Goal: Check status: Check status

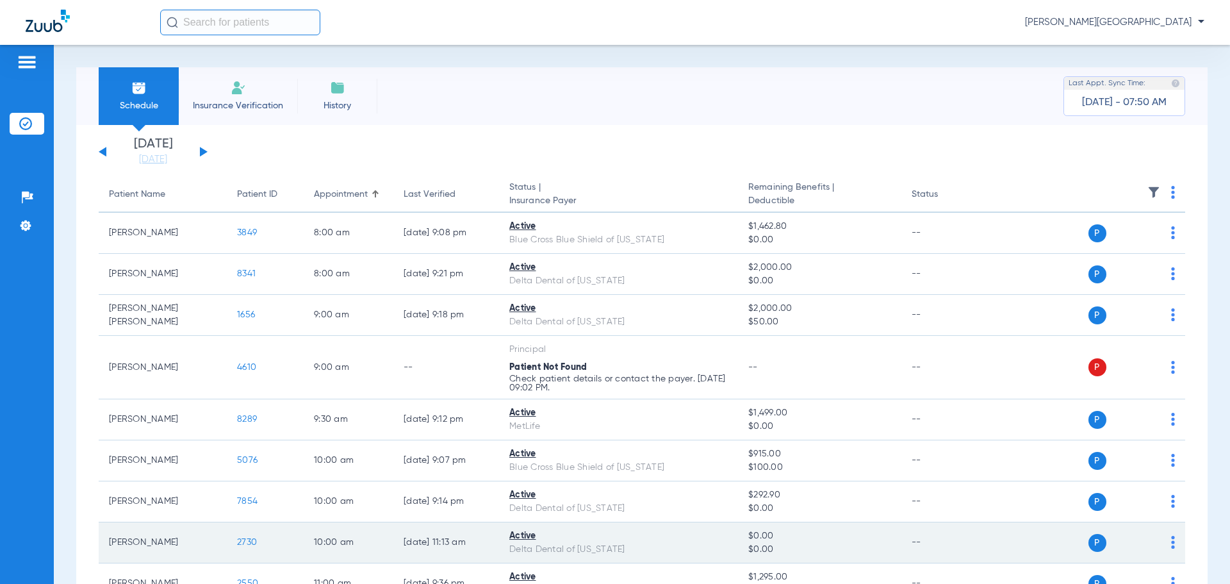
click at [239, 546] on span "2730" at bounding box center [247, 541] width 20 height 9
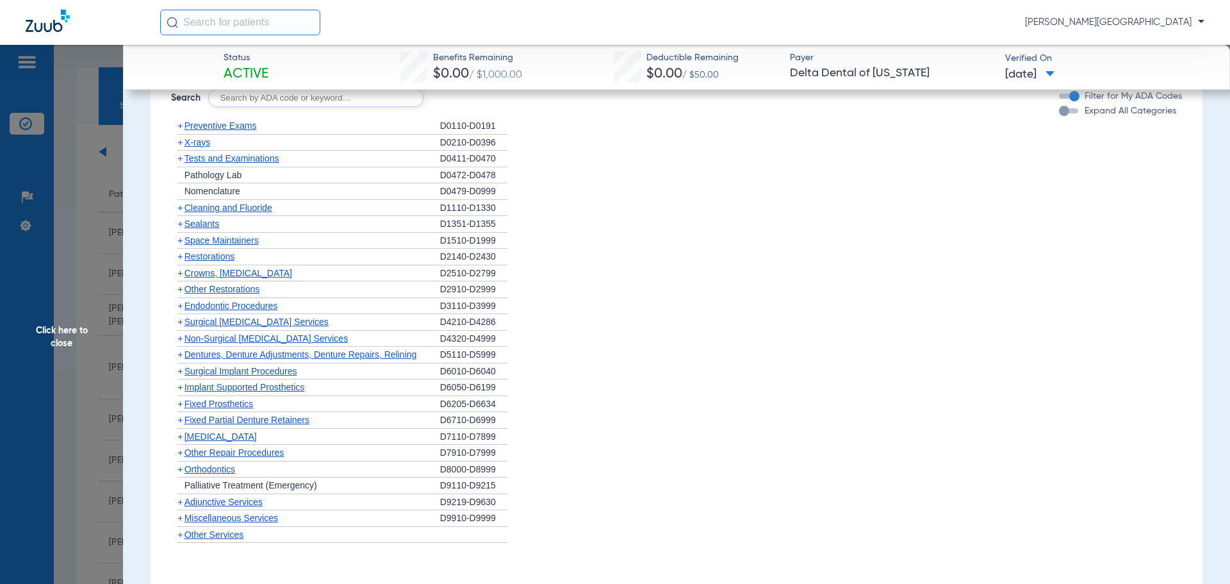
scroll to position [944, 0]
click at [177, 464] on span "+" at bounding box center [179, 466] width 5 height 10
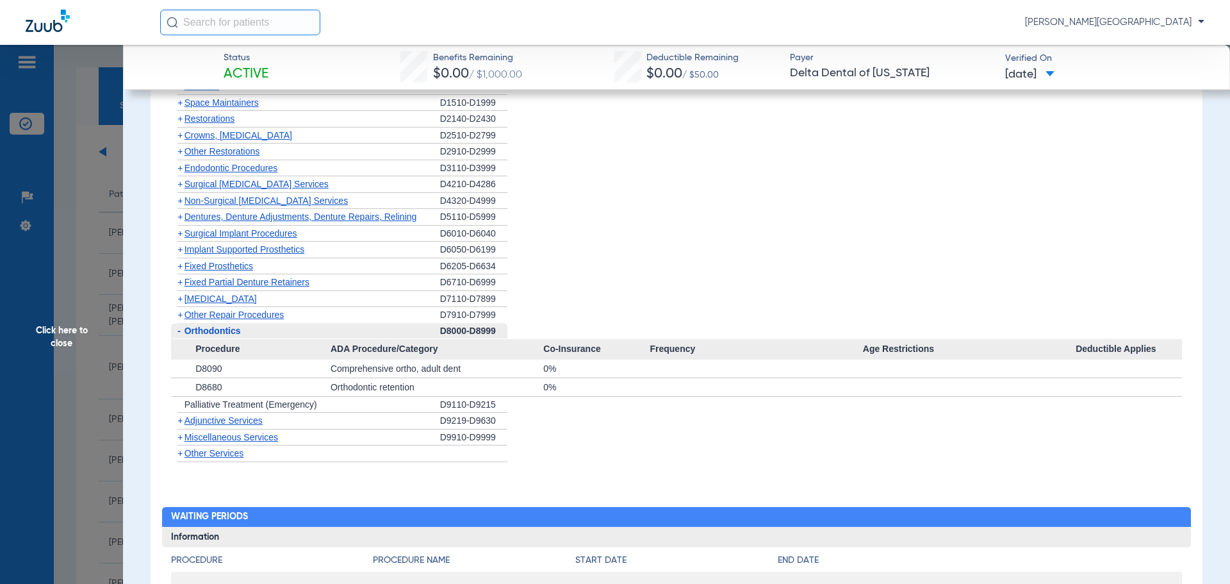
scroll to position [1082, 0]
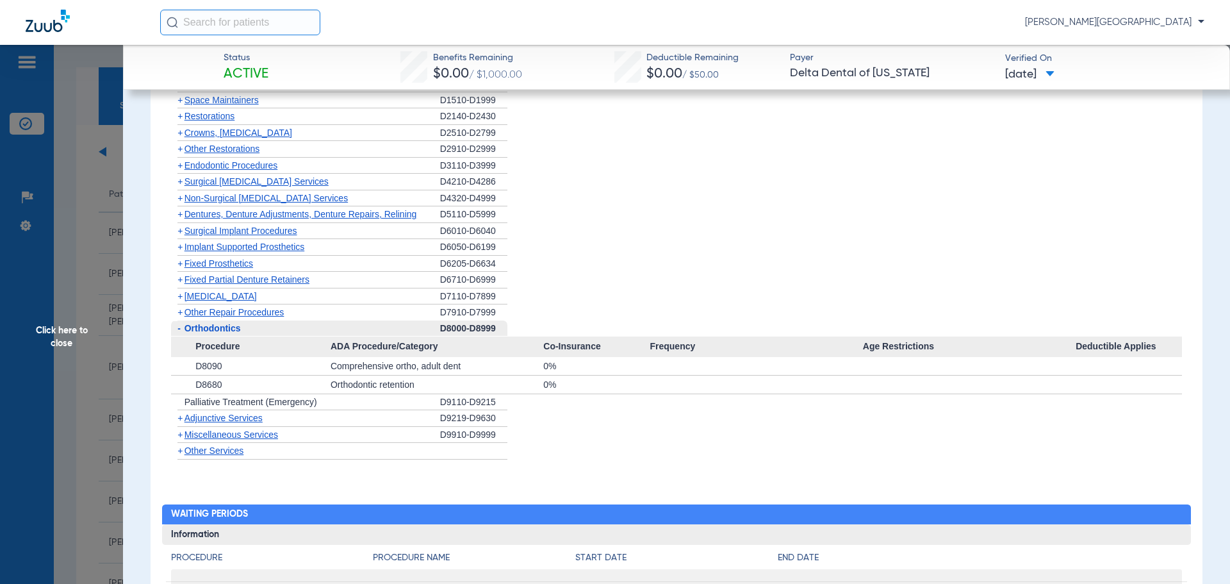
click at [184, 432] on span "Miscellaneous Services" at bounding box center [231, 434] width 94 height 10
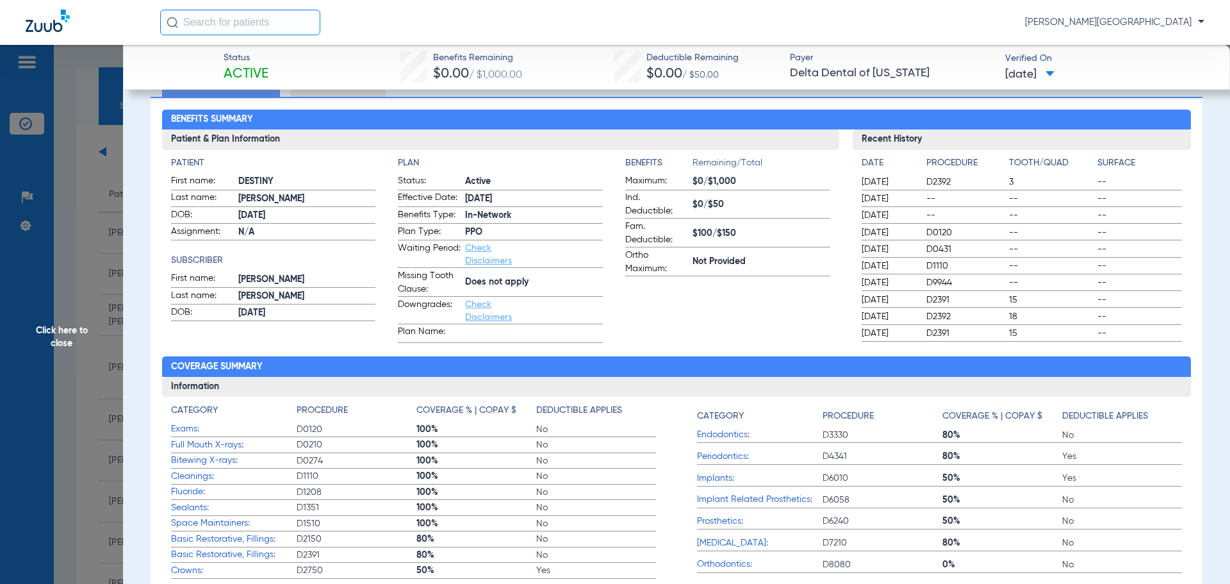
scroll to position [0, 0]
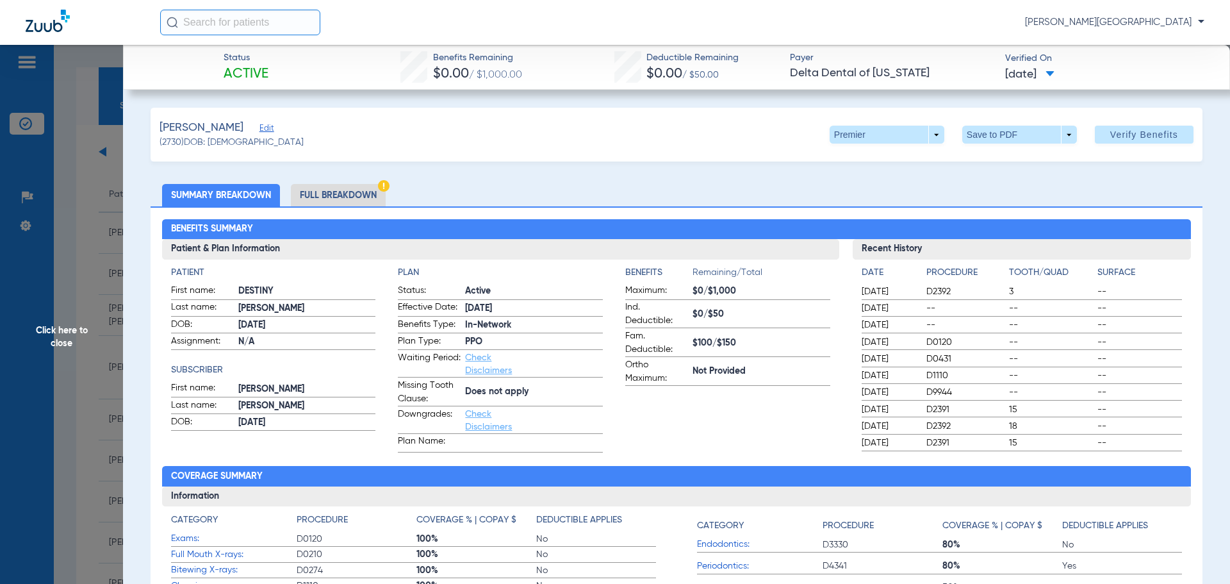
click at [53, 320] on span "Click here to close" at bounding box center [61, 337] width 123 height 584
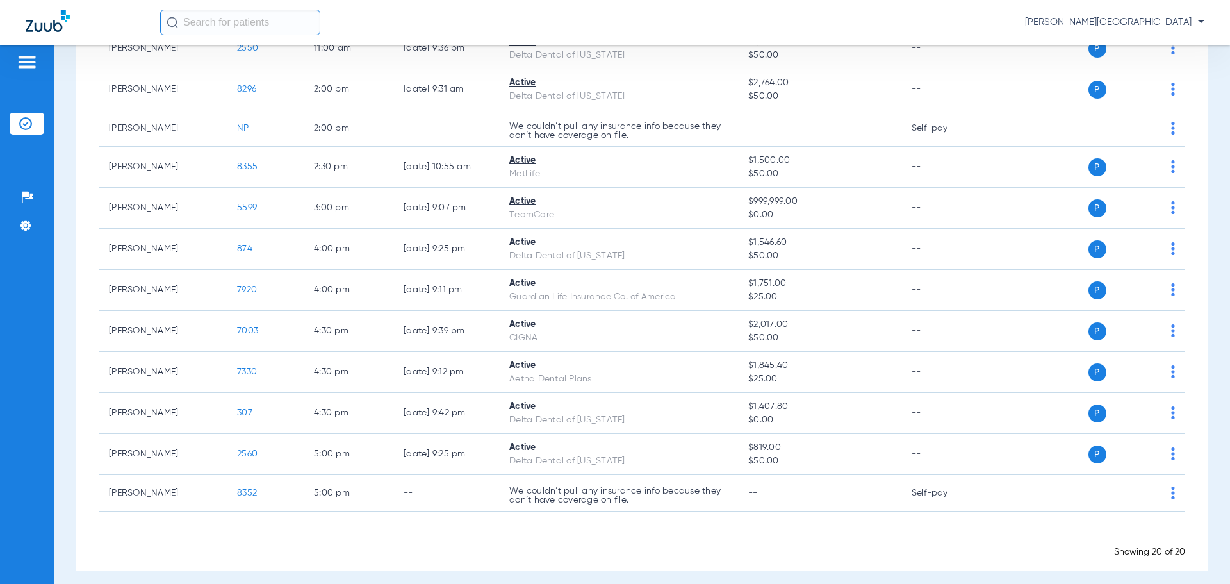
scroll to position [544, 0]
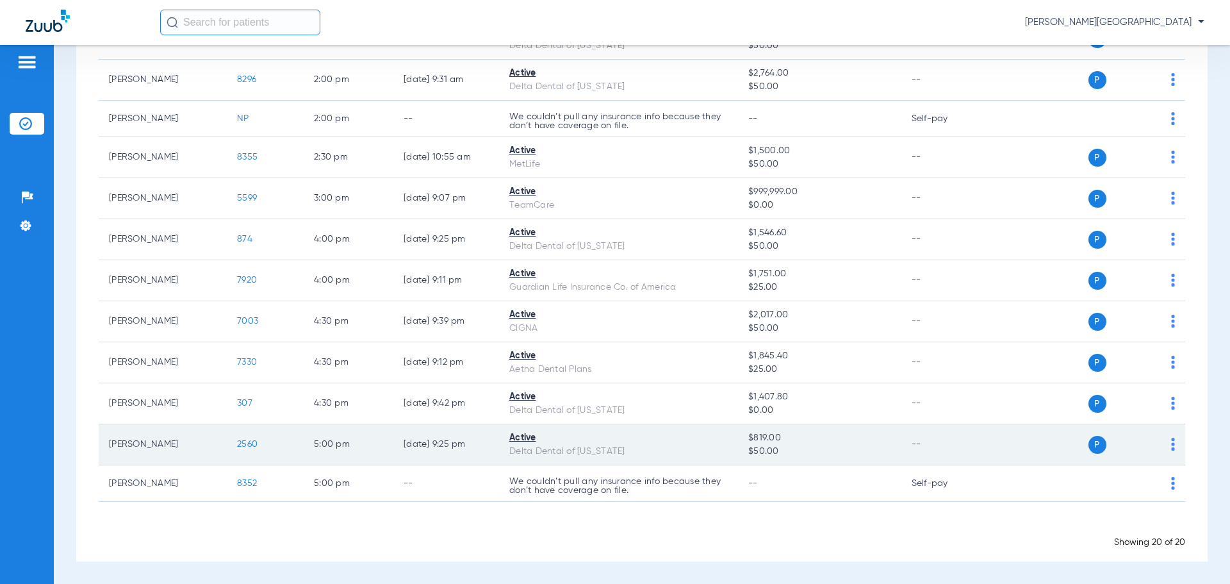
click at [248, 440] on span "2560" at bounding box center [247, 443] width 20 height 9
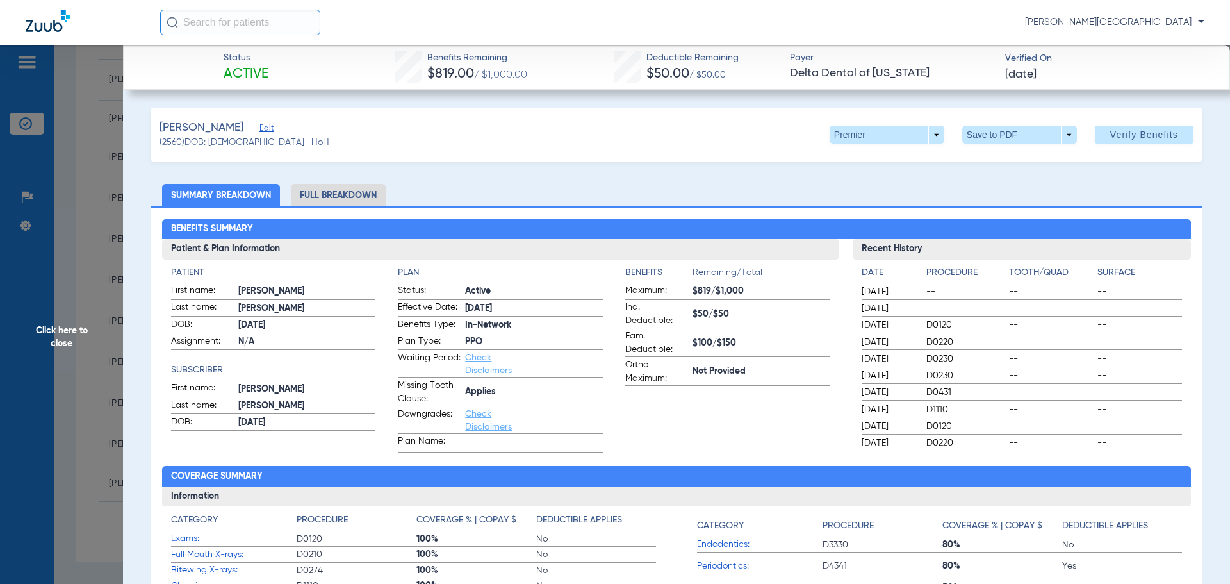
click at [55, 236] on span "Click here to close" at bounding box center [61, 337] width 123 height 584
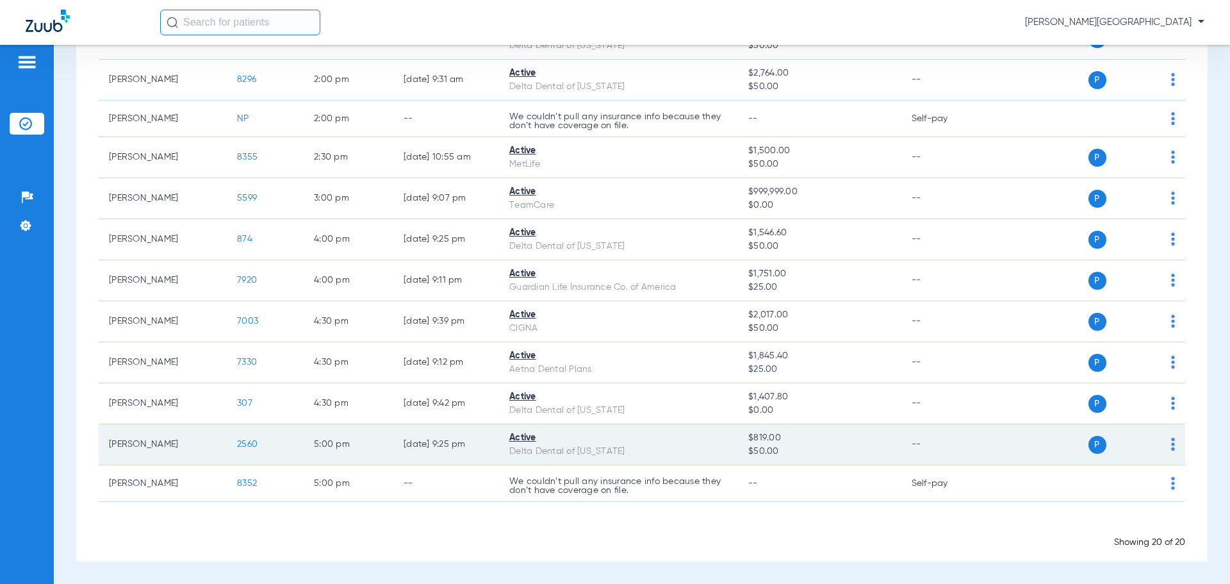
click at [252, 441] on span "2560" at bounding box center [247, 443] width 20 height 9
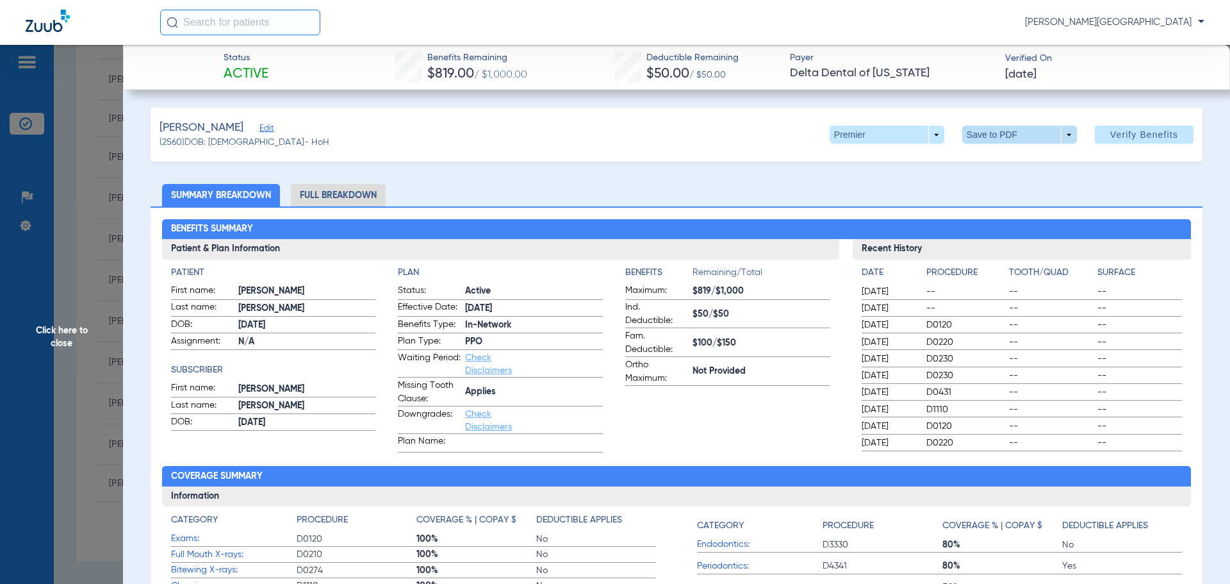
click at [965, 138] on span at bounding box center [1019, 135] width 115 height 18
click at [976, 158] on mat-icon "insert_drive_file" at bounding box center [970, 159] width 15 height 15
click at [35, 245] on span "Click here to close" at bounding box center [61, 337] width 123 height 584
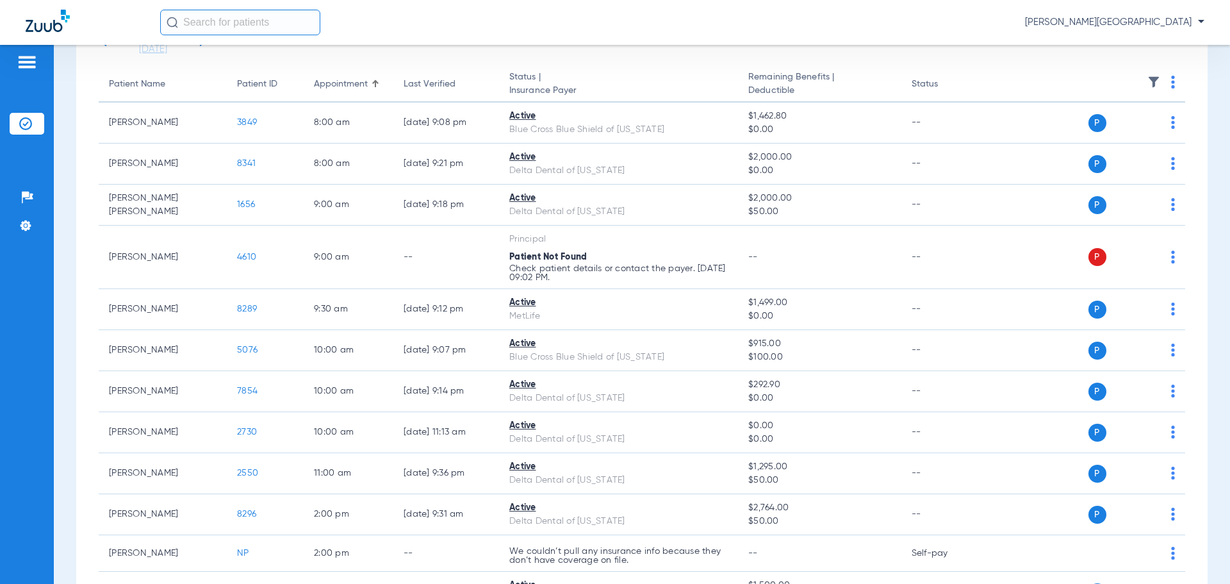
scroll to position [105, 0]
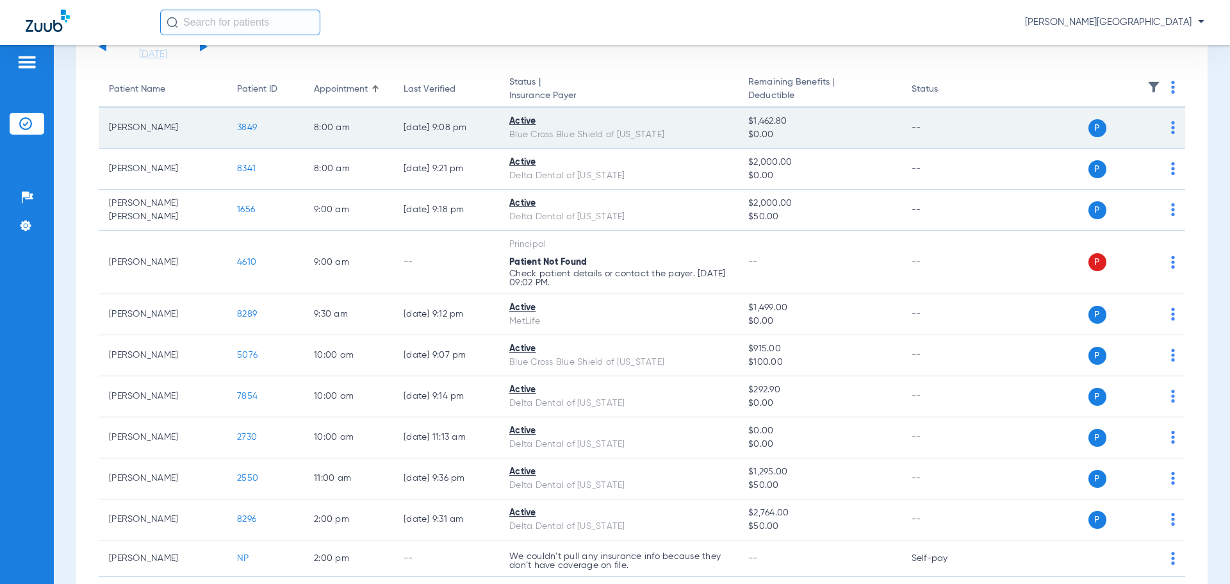
click at [250, 127] on span "3849" at bounding box center [247, 127] width 20 height 9
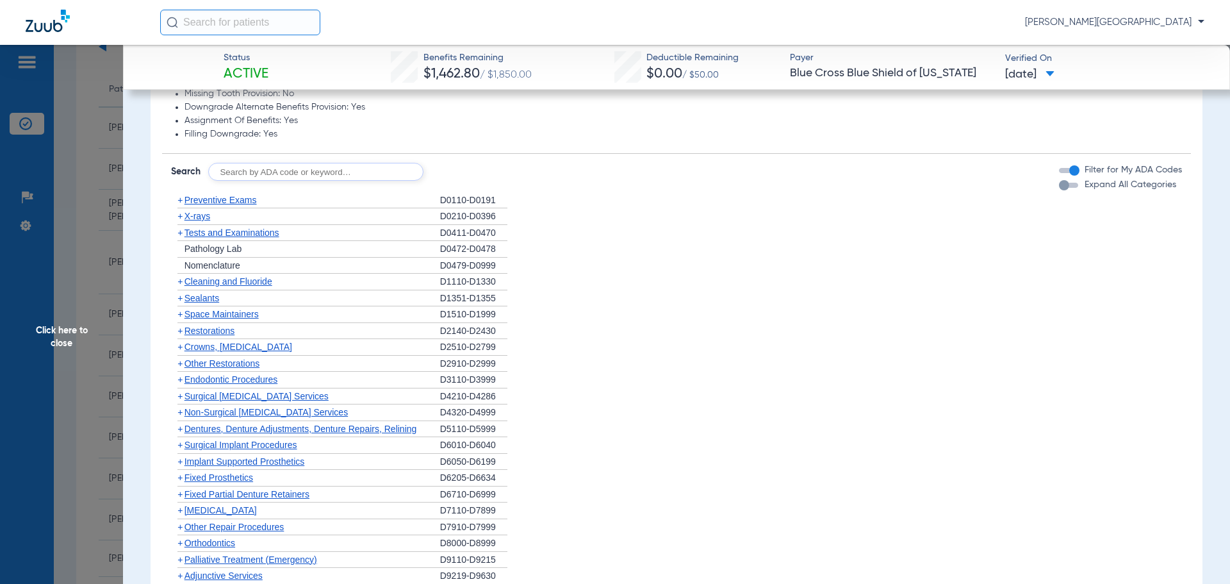
scroll to position [720, 0]
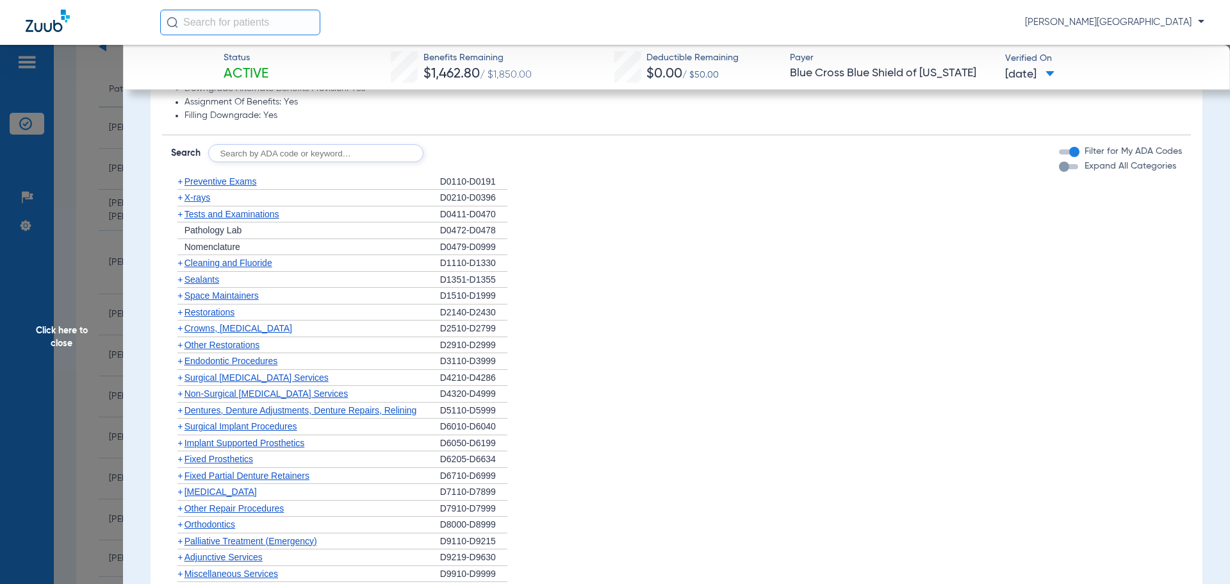
click at [181, 326] on span "+" at bounding box center [179, 328] width 5 height 10
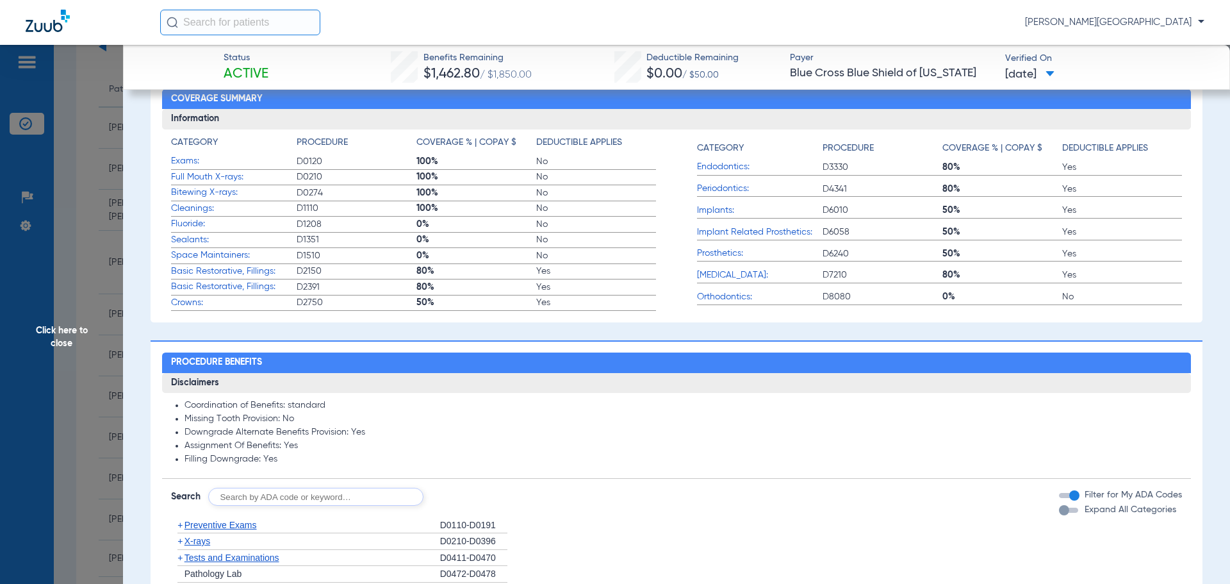
scroll to position [138, 0]
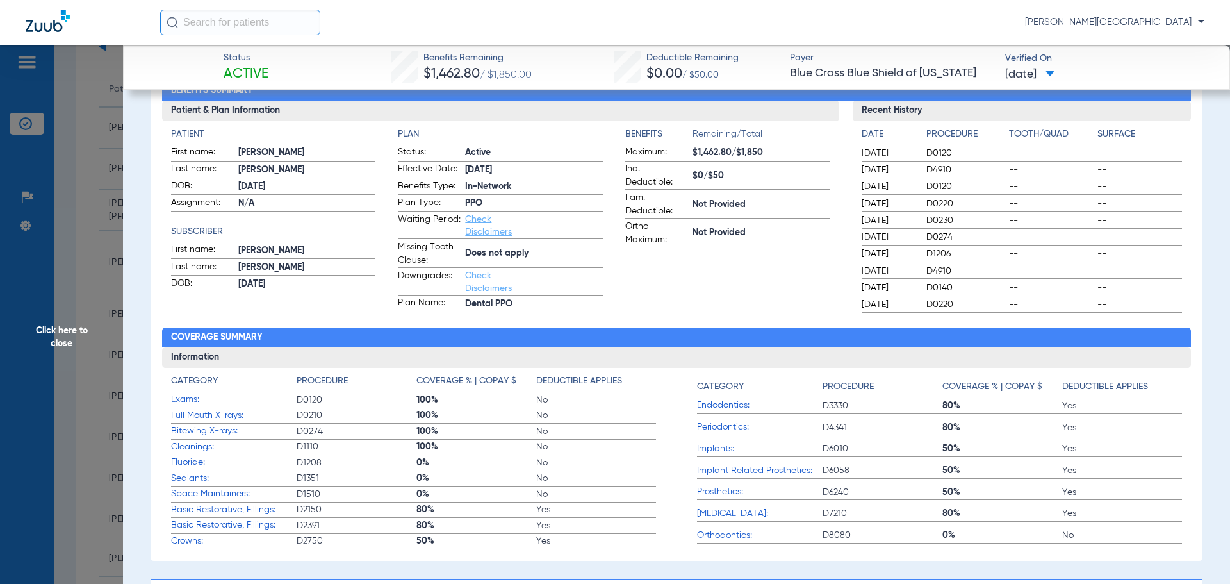
click at [61, 321] on span "Click here to close" at bounding box center [61, 337] width 123 height 584
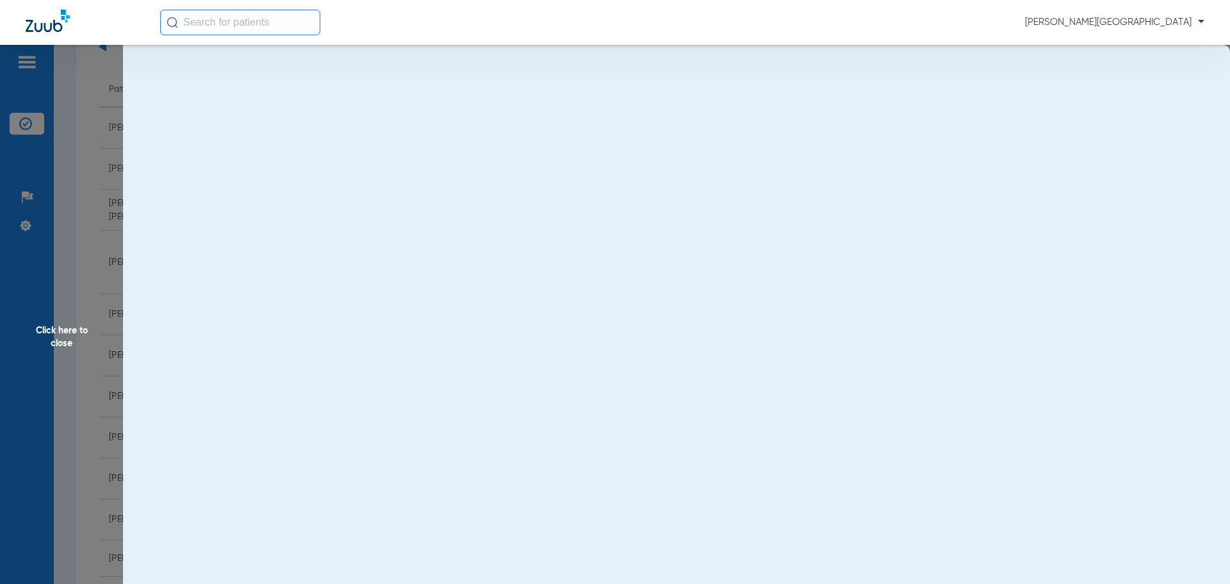
scroll to position [0, 0]
